Goal: Task Accomplishment & Management: Manage account settings

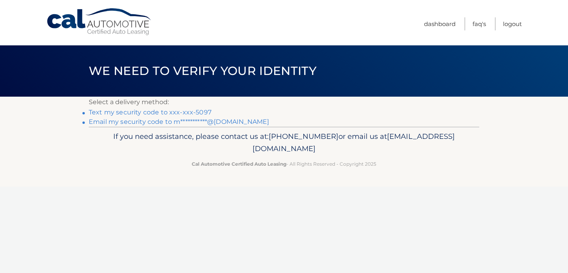
click at [191, 113] on link "Text my security code to xxx-xxx-5097" at bounding box center [150, 112] width 123 height 7
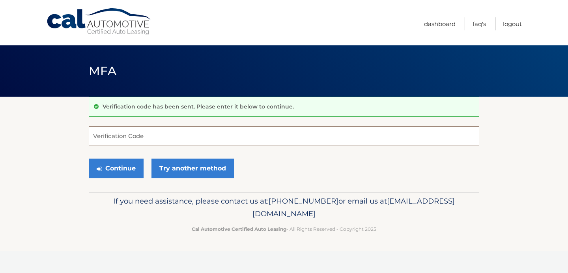
click at [174, 133] on input "Verification Code" at bounding box center [284, 136] width 391 height 20
type input "538677"
click at [134, 169] on button "Continue" at bounding box center [116, 169] width 55 height 20
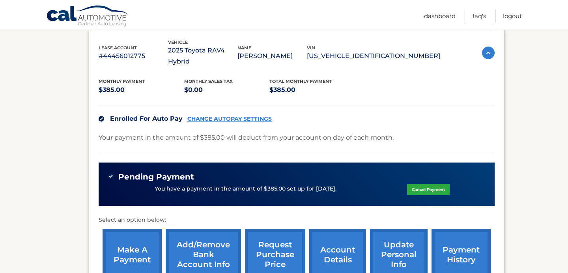
scroll to position [228, 0]
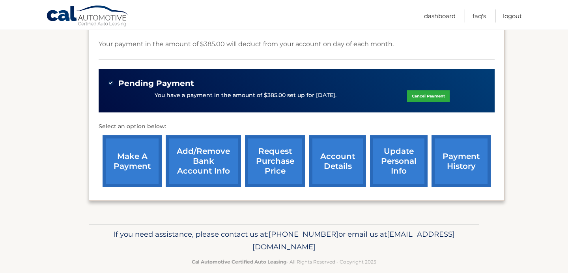
click at [344, 158] on link "account details" at bounding box center [337, 161] width 57 height 52
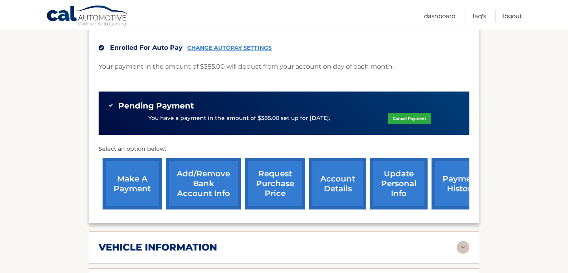
scroll to position [276, 0]
